Goal: Check status

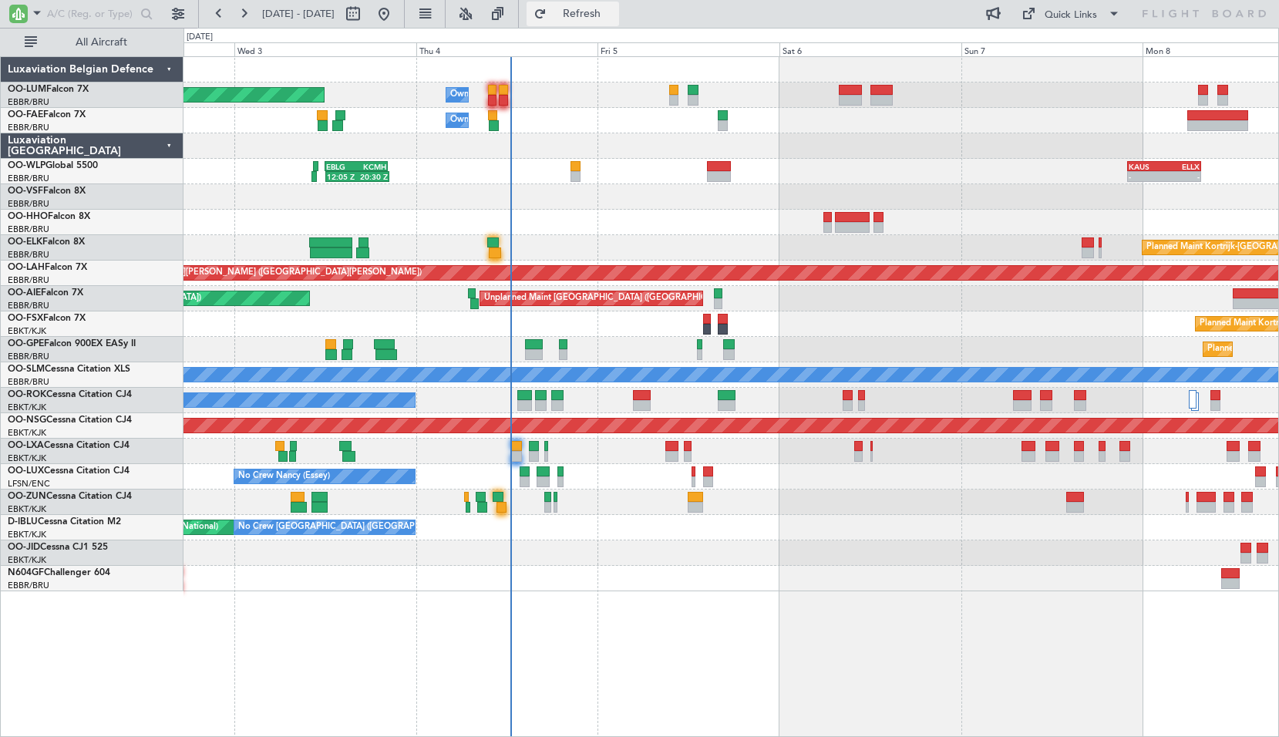
click at [615, 15] on span "Refresh" at bounding box center [582, 13] width 65 height 11
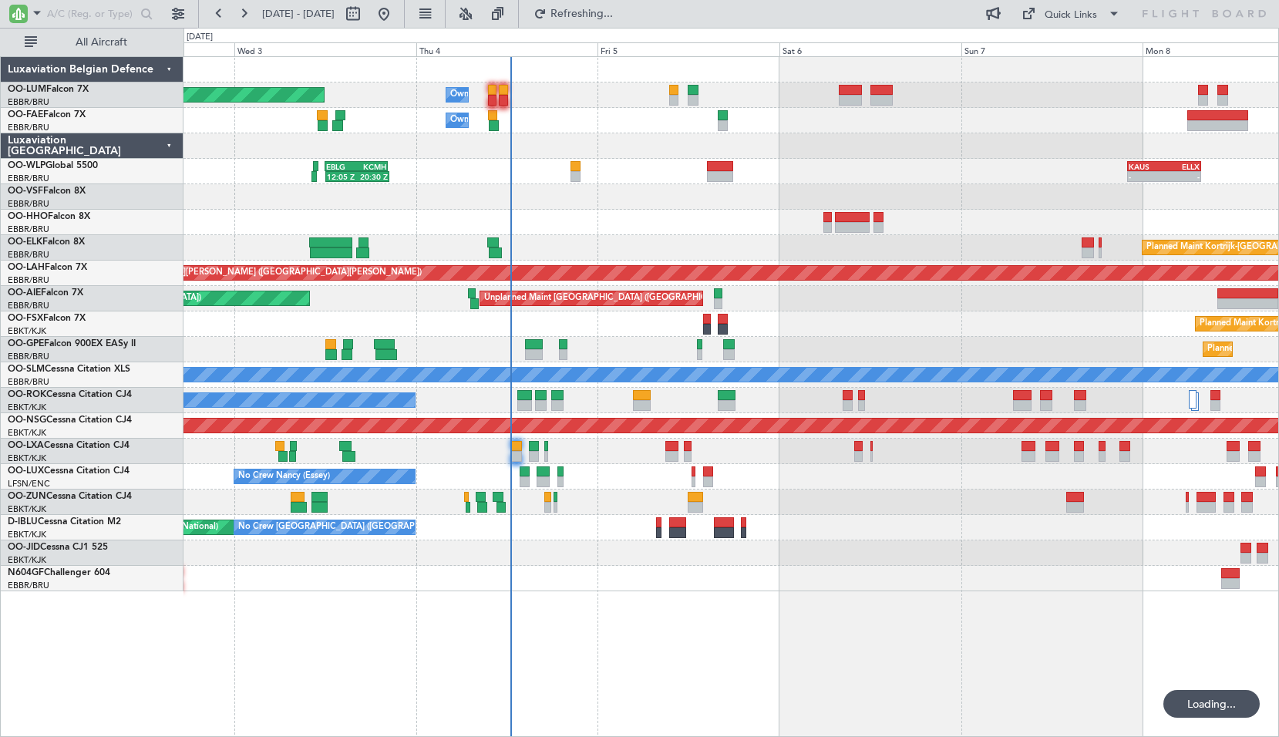
click at [722, 633] on div "Planned Maint [GEOGRAPHIC_DATA] ([GEOGRAPHIC_DATA] National) Owner [GEOGRAPHIC_…" at bounding box center [732, 396] width 1096 height 681
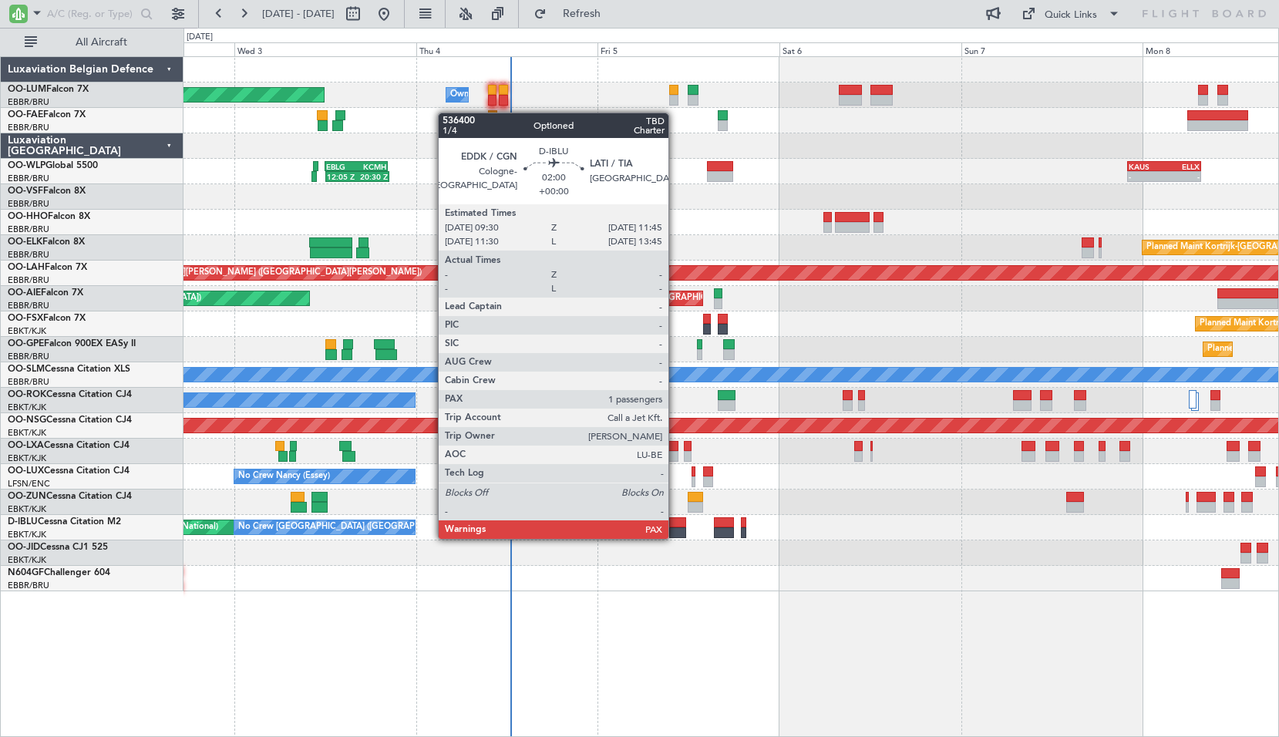
click at [673, 538] on div at bounding box center [678, 532] width 18 height 11
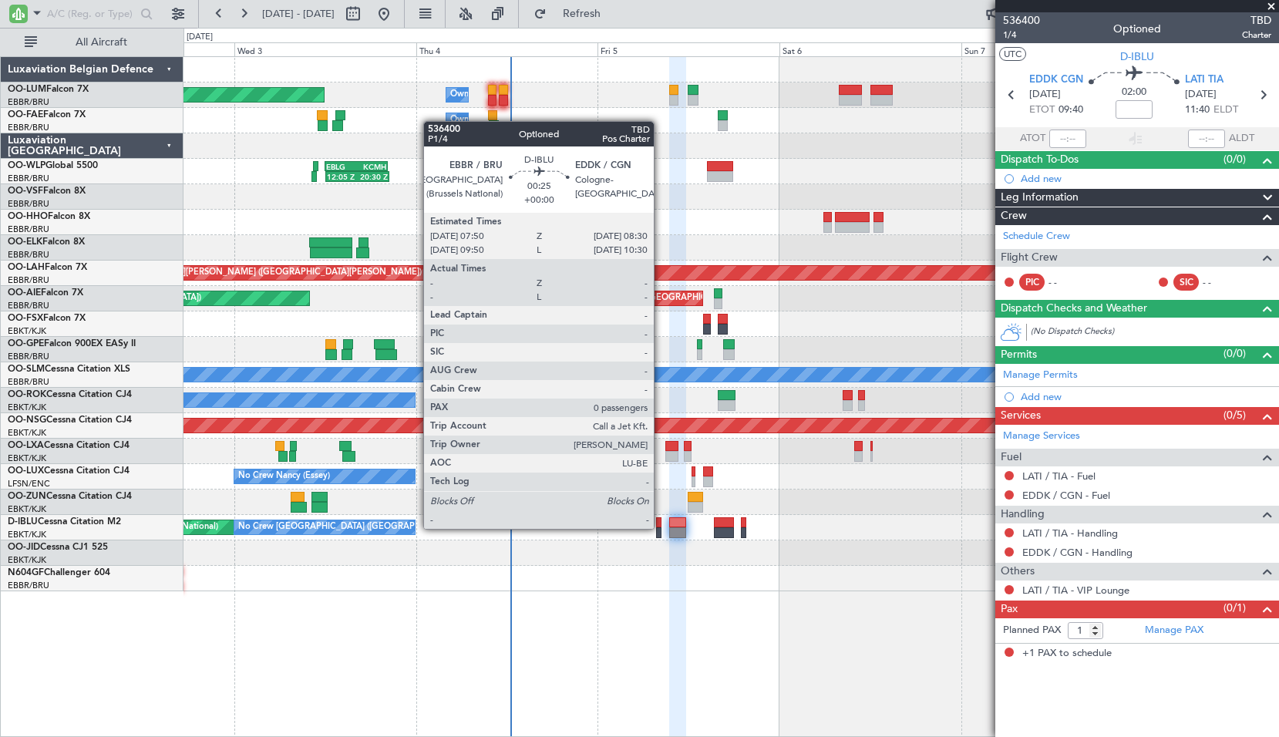
click at [661, 529] on div at bounding box center [658, 532] width 5 height 11
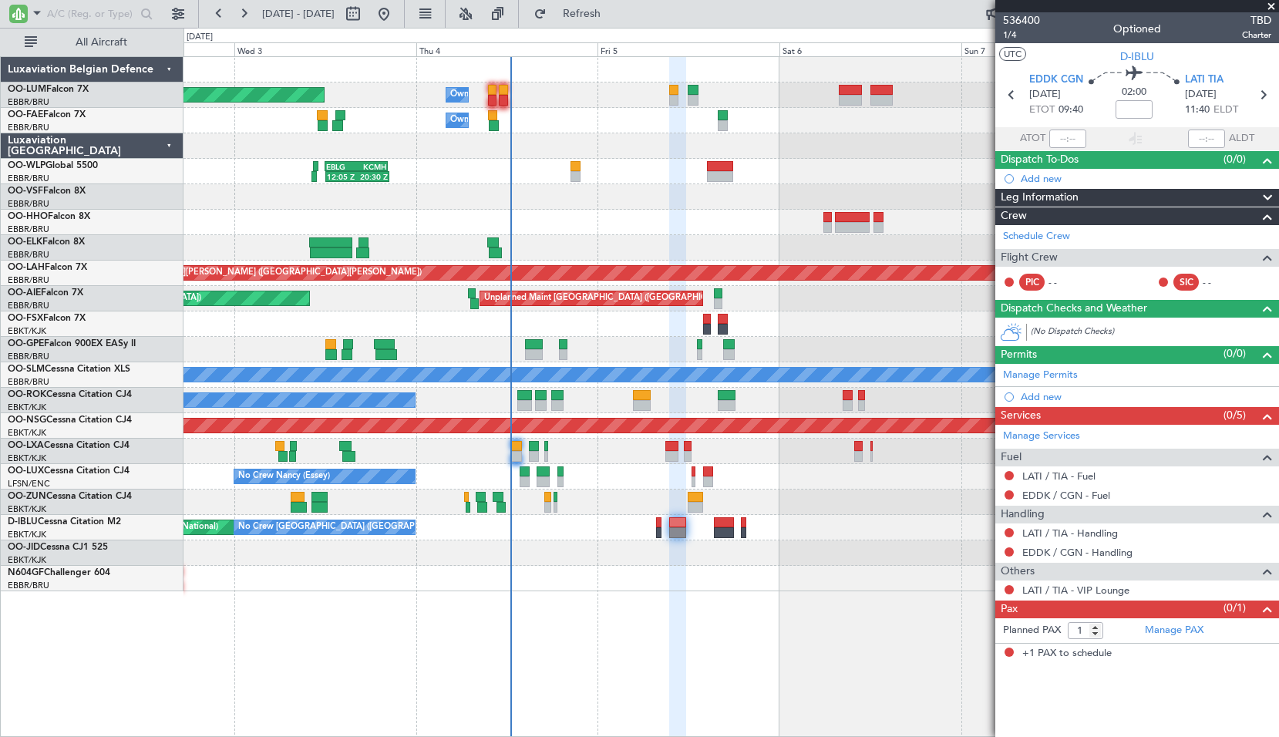
click at [716, 607] on div "Planned Maint [GEOGRAPHIC_DATA] ([GEOGRAPHIC_DATA] National) Owner [GEOGRAPHIC_…" at bounding box center [732, 396] width 1096 height 681
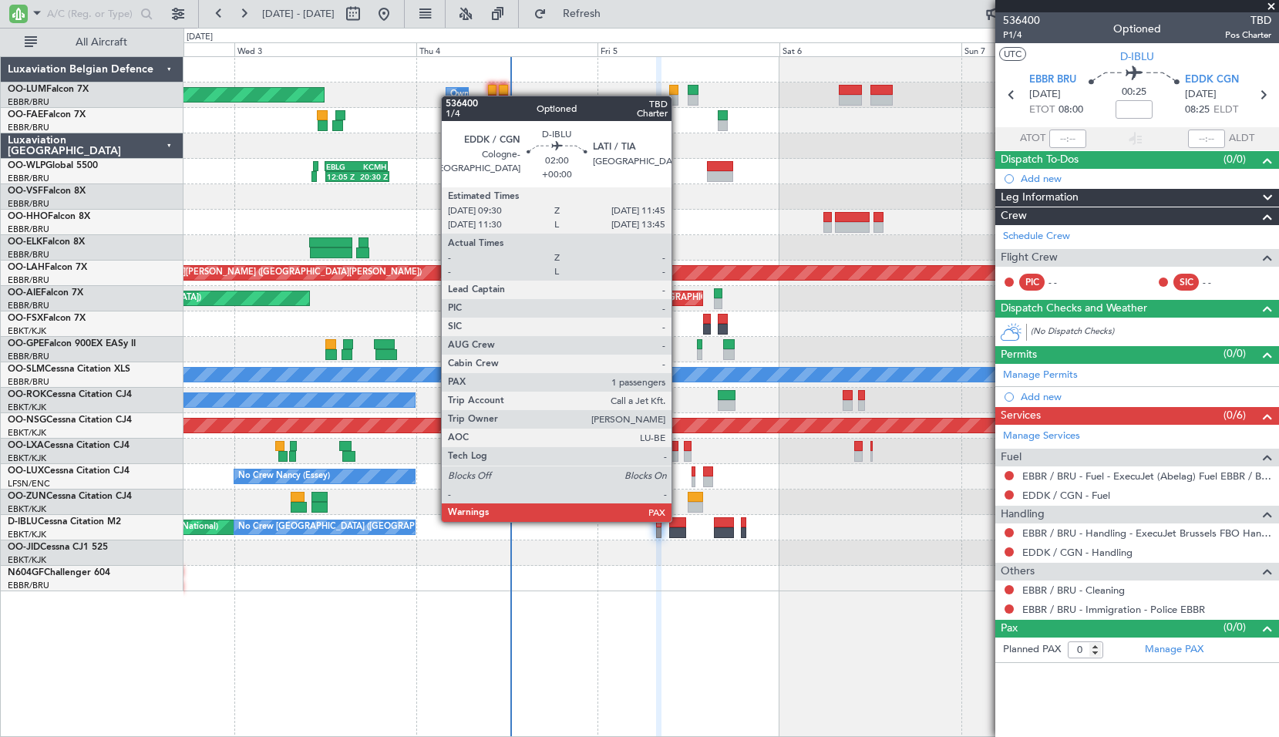
click at [679, 521] on div at bounding box center [678, 522] width 18 height 11
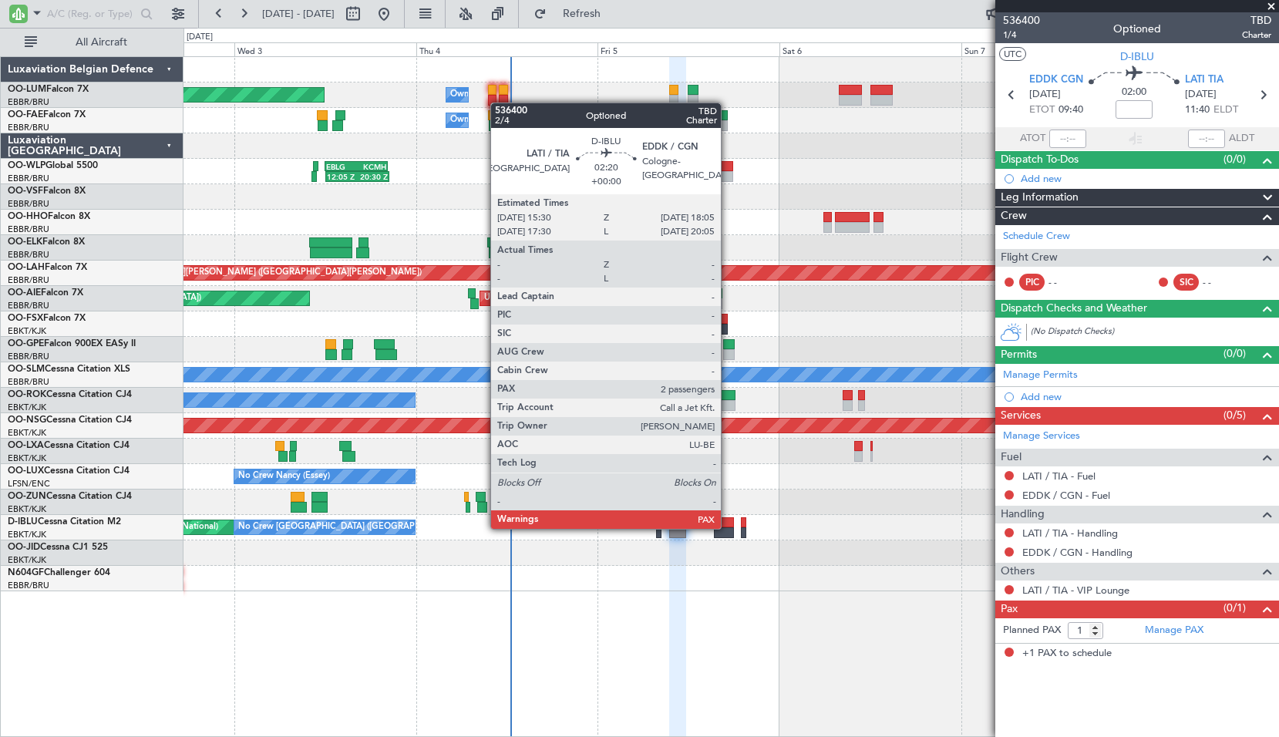
click at [728, 527] on div at bounding box center [724, 532] width 20 height 11
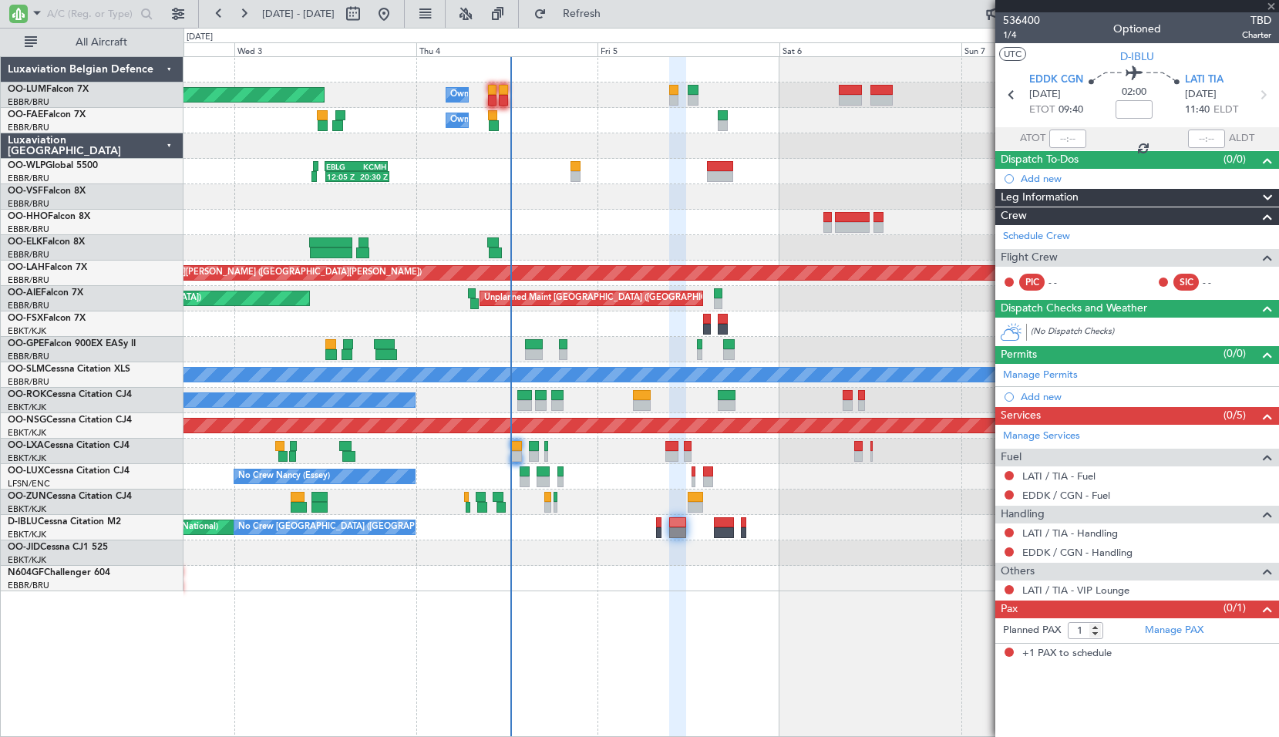
type input "2"
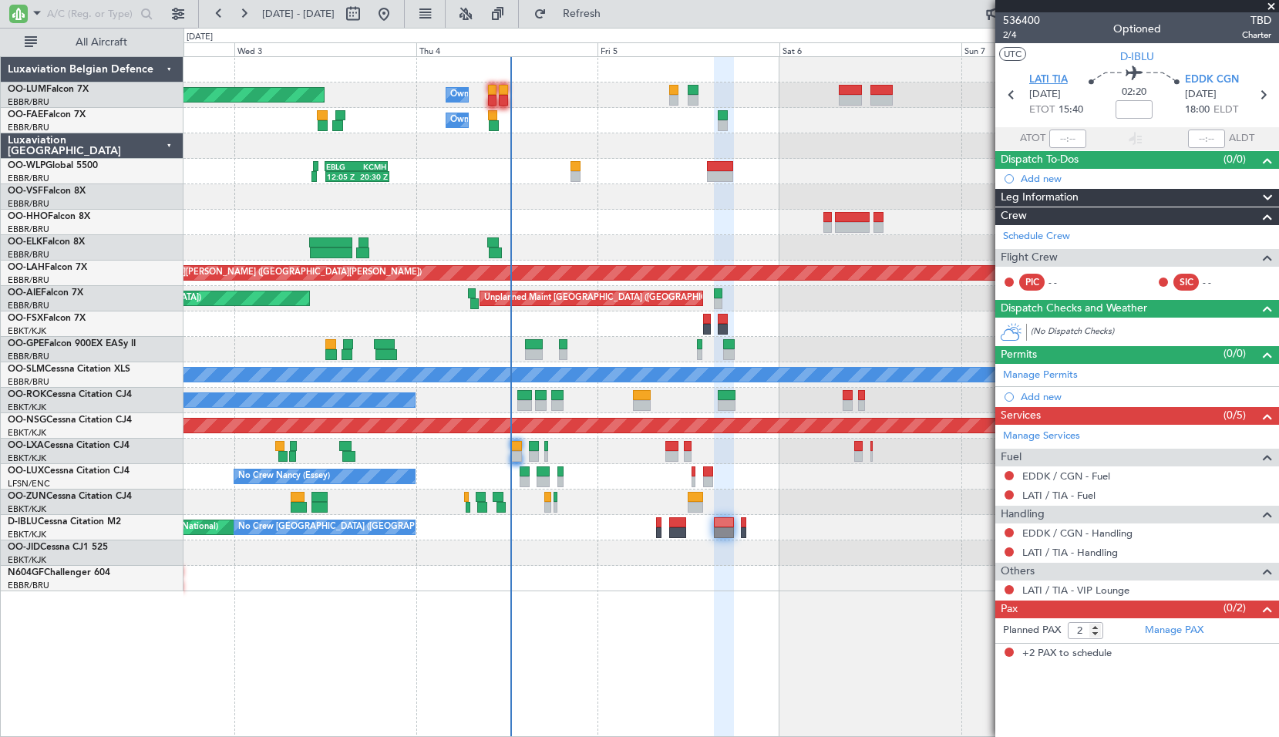
click at [1050, 76] on span "LATI TIA" at bounding box center [1049, 79] width 39 height 15
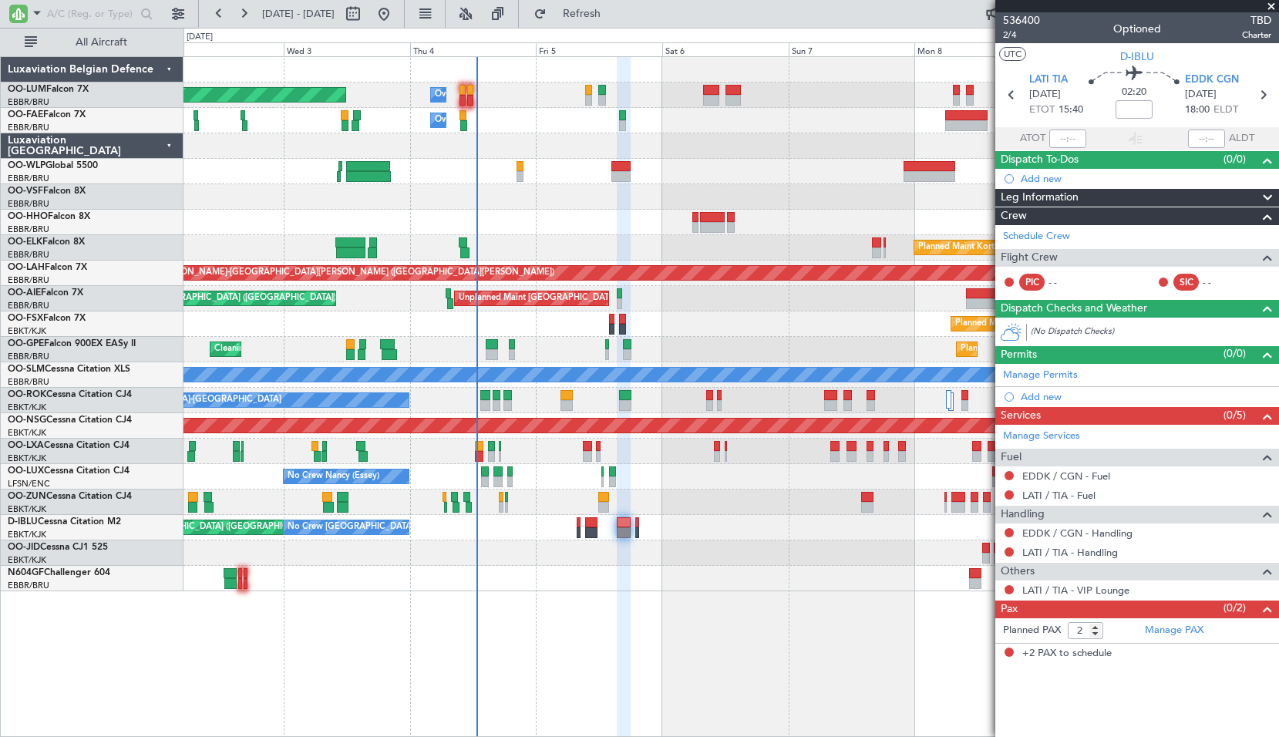
click at [699, 329] on div "Planned Maint Kortrijk-[GEOGRAPHIC_DATA]" at bounding box center [731, 324] width 1095 height 25
click at [784, 331] on div "Planned Maint Kortrijk-[GEOGRAPHIC_DATA]" at bounding box center [731, 324] width 1095 height 25
